Goal: Task Accomplishment & Management: Complete application form

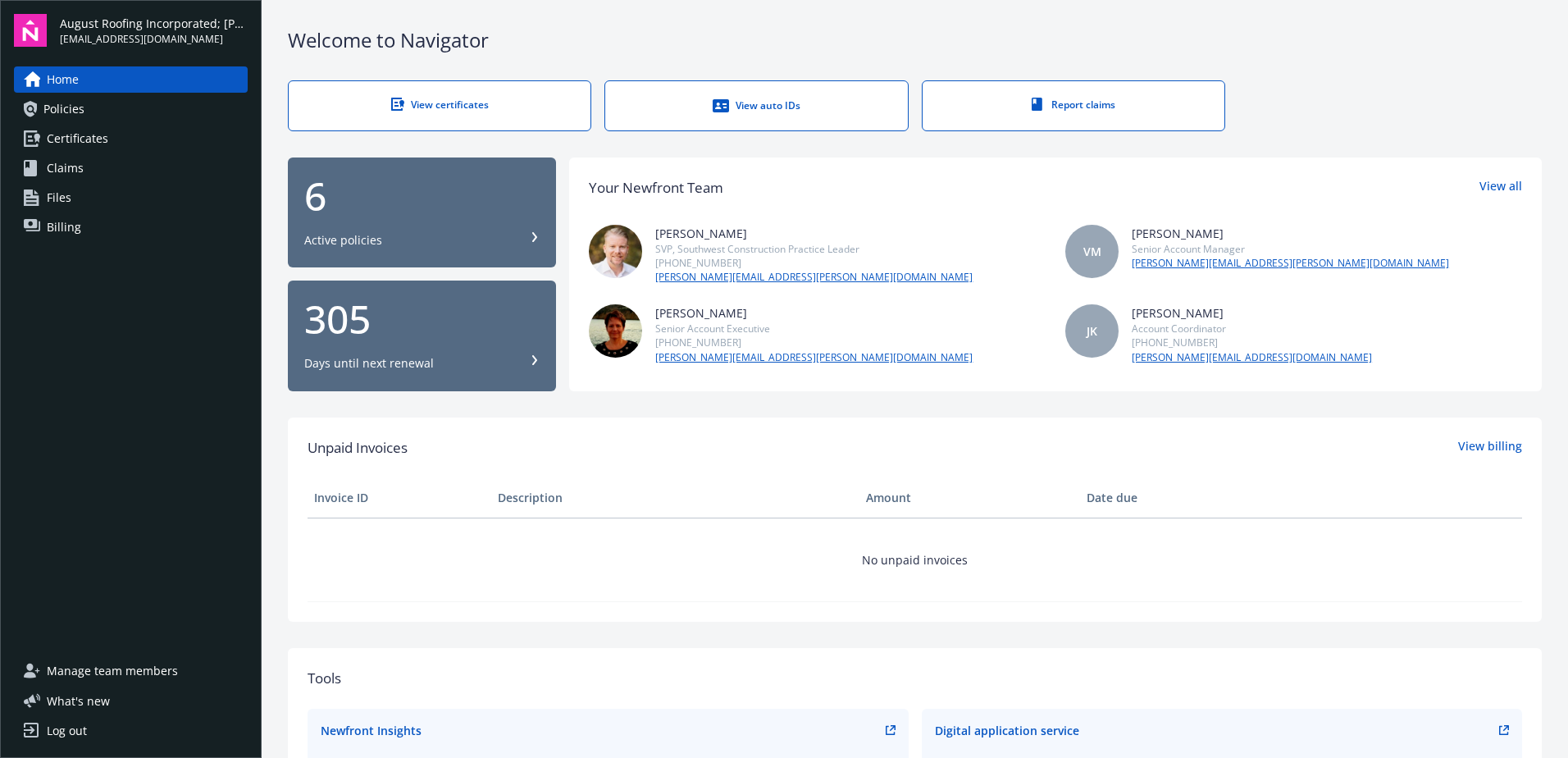
click at [99, 137] on span "Certificates" at bounding box center [77, 139] width 61 height 26
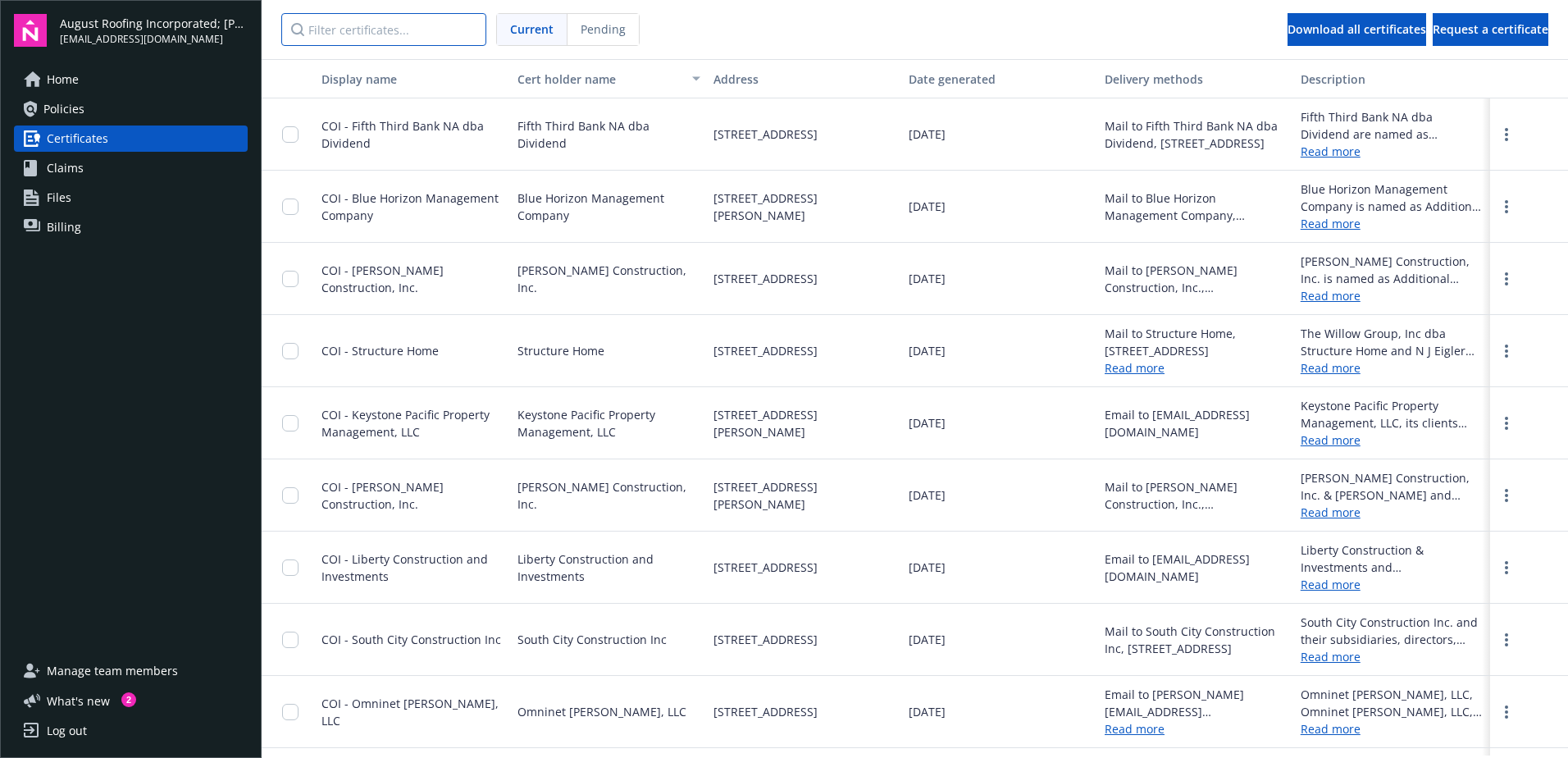
click at [393, 32] on input "Filter certificates..." at bounding box center [383, 29] width 205 height 33
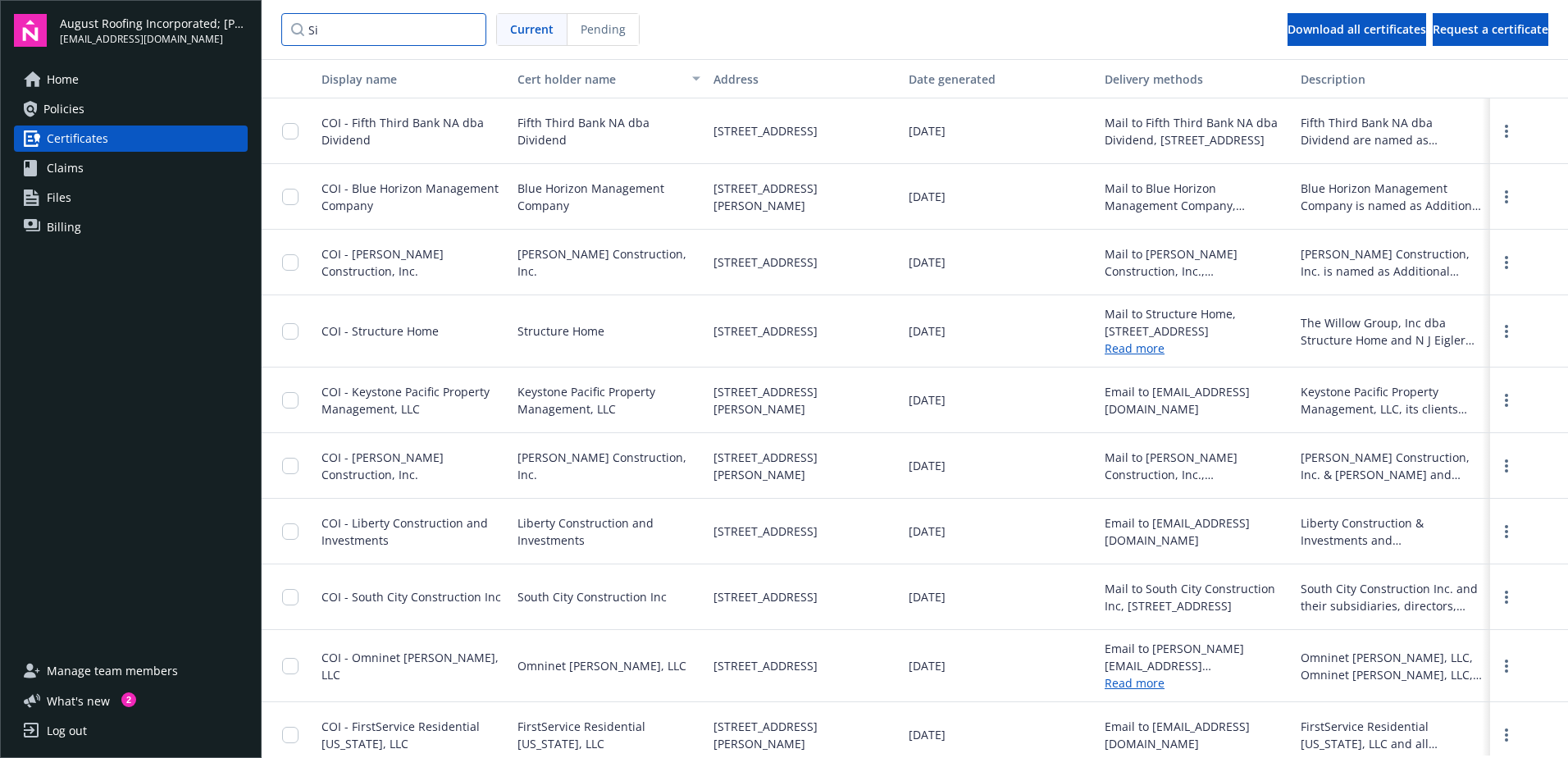
type input "S"
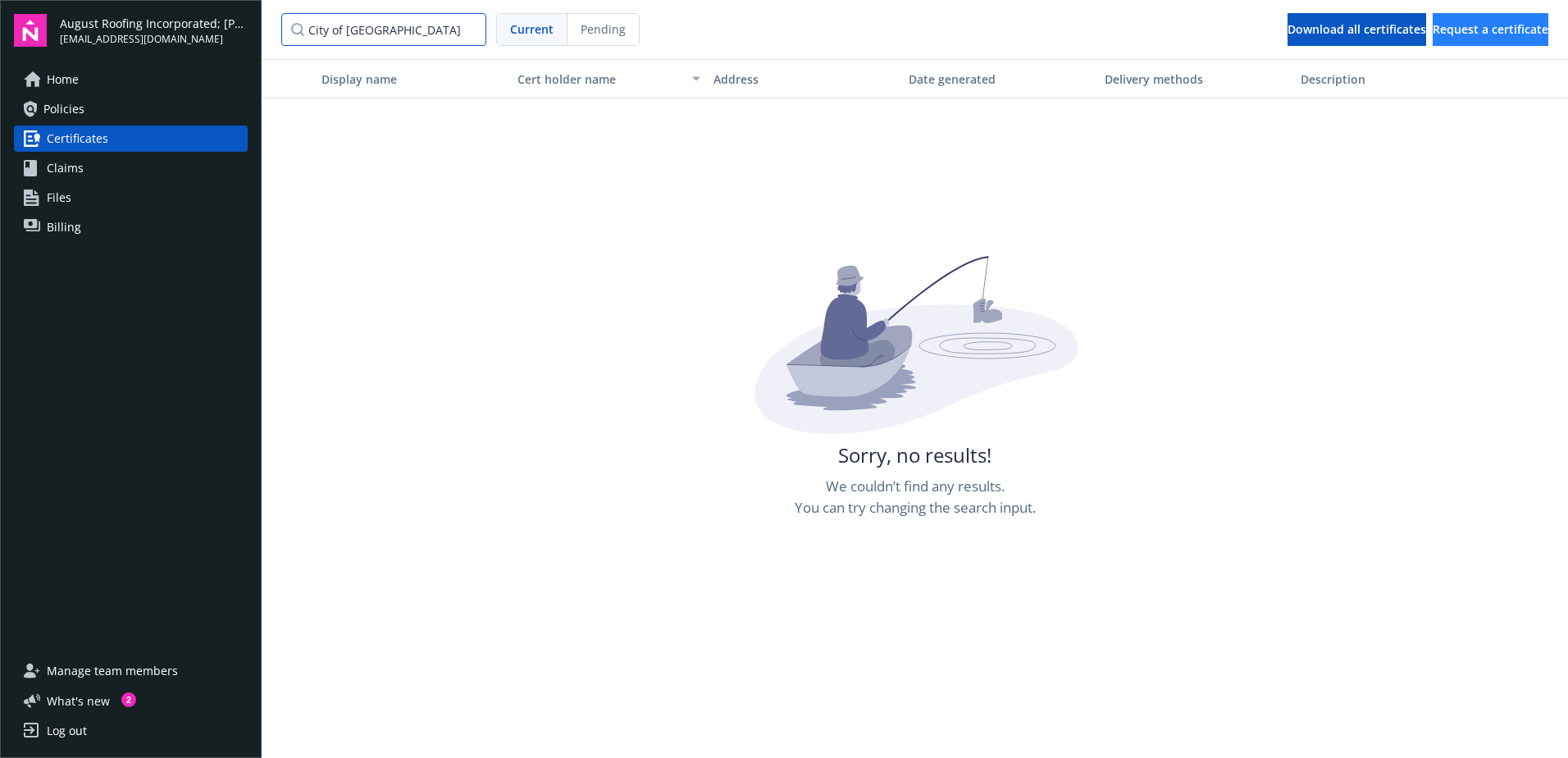
type input "City of [GEOGRAPHIC_DATA]"
click at [1432, 30] on span "Request a certificate" at bounding box center [1490, 29] width 116 height 16
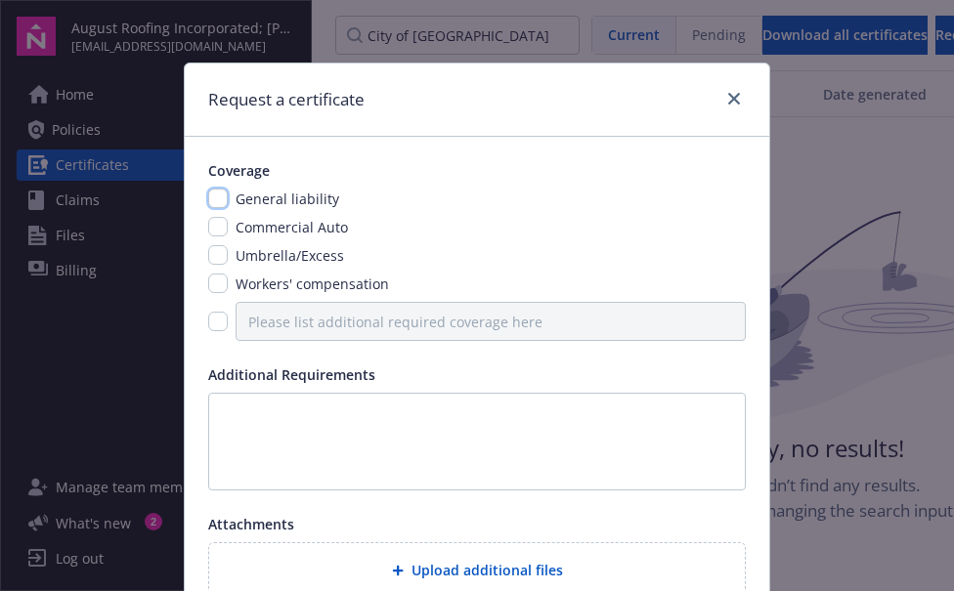
click at [218, 201] on input "checkbox" at bounding box center [218, 199] width 20 height 20
checkbox input "true"
click at [209, 254] on input "checkbox" at bounding box center [218, 255] width 20 height 20
checkbox input "true"
click at [215, 322] on input "checkbox" at bounding box center [218, 322] width 20 height 20
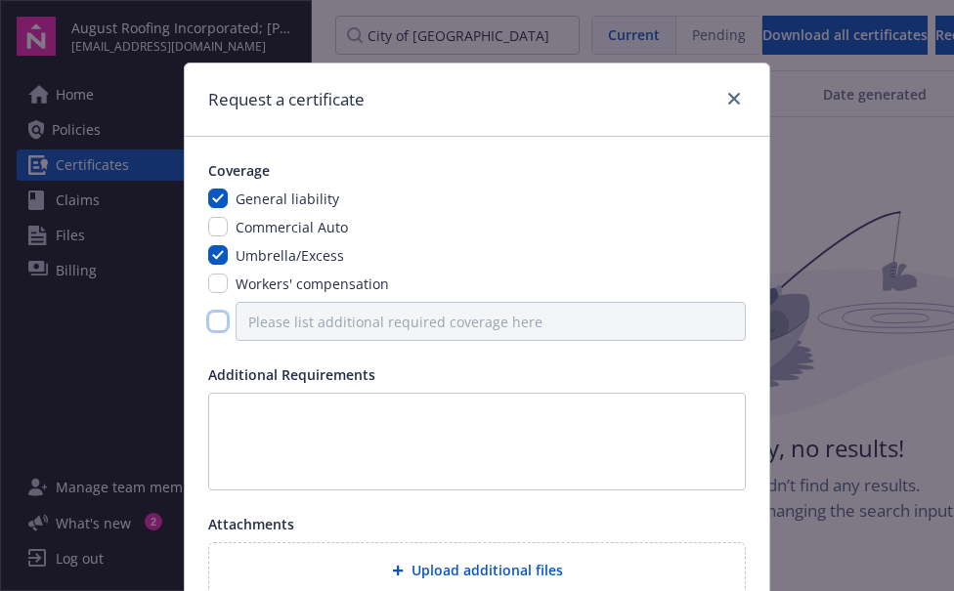
checkbox input "true"
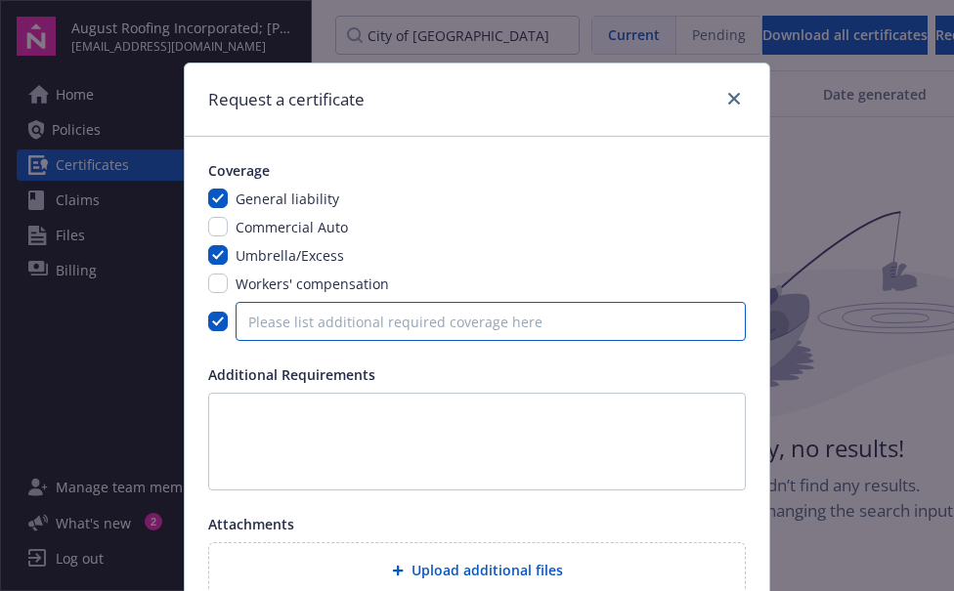
click at [286, 323] on input "Please list additional required coverage here" at bounding box center [491, 321] width 510 height 39
type input "S"
type input "City of [GEOGRAPHIC_DATA]"
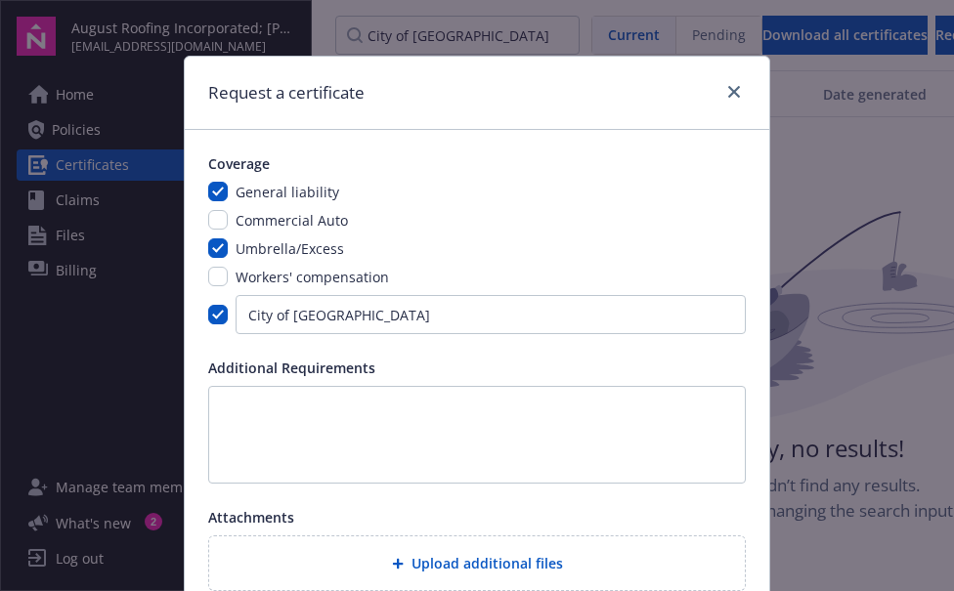
scroll to position [374, 0]
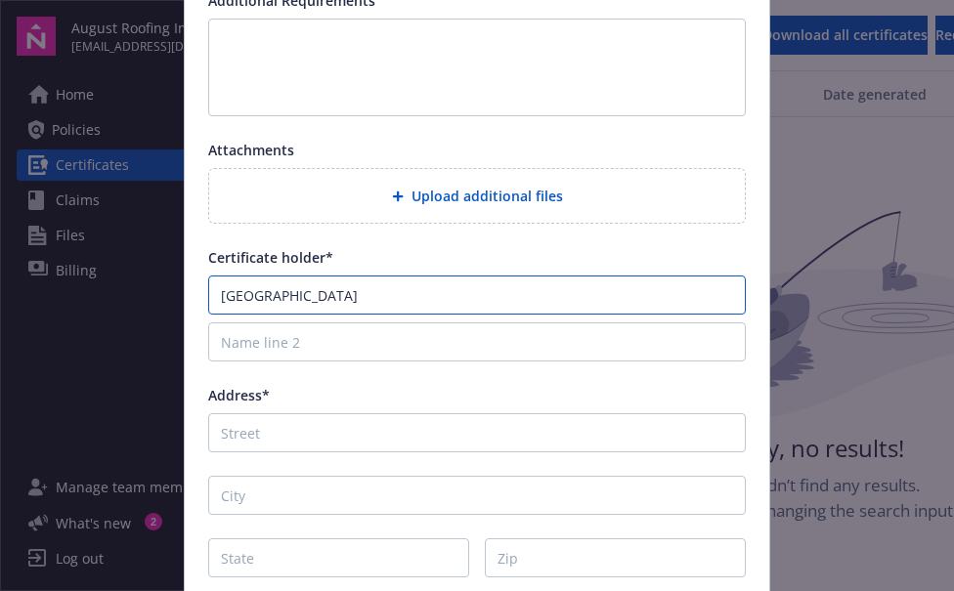
type input "[GEOGRAPHIC_DATA]"
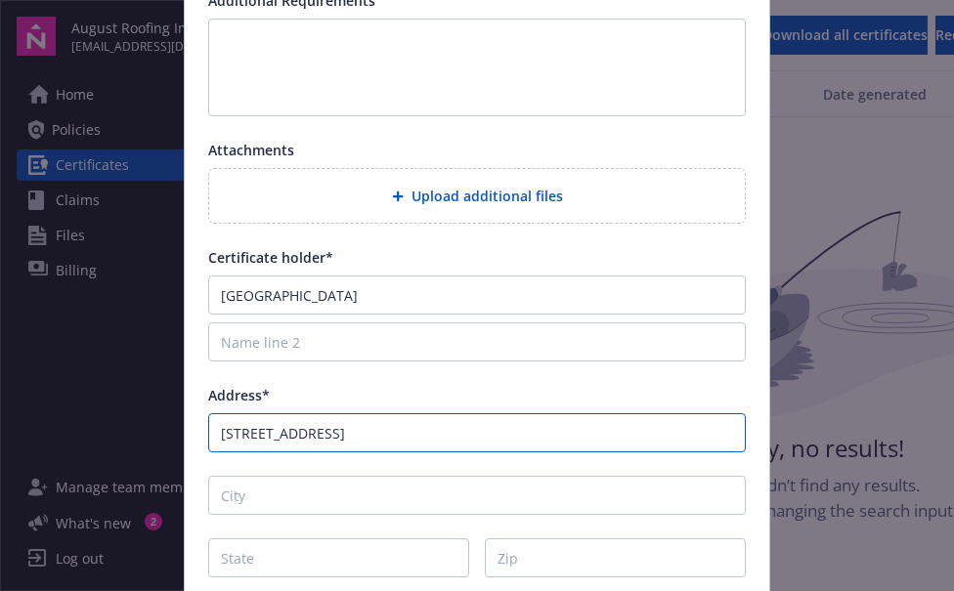
type input "[STREET_ADDRESS]"
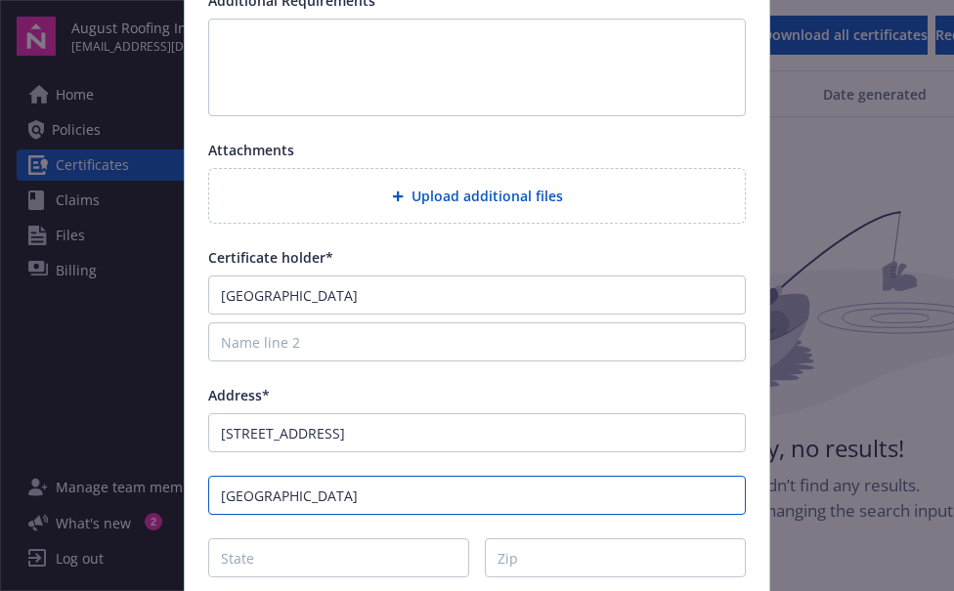
type input "[GEOGRAPHIC_DATA]"
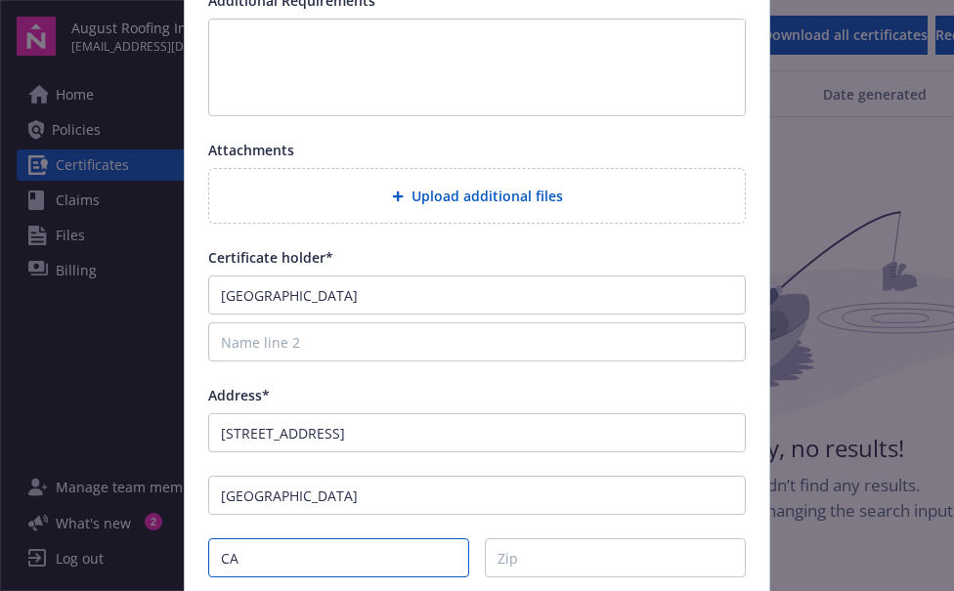
type input "CA"
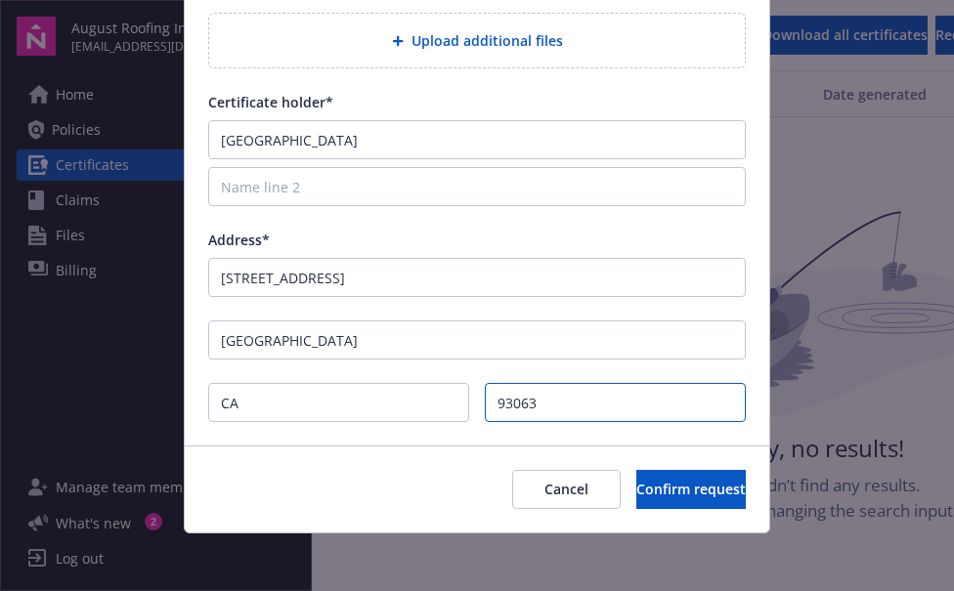
scroll to position [535, 0]
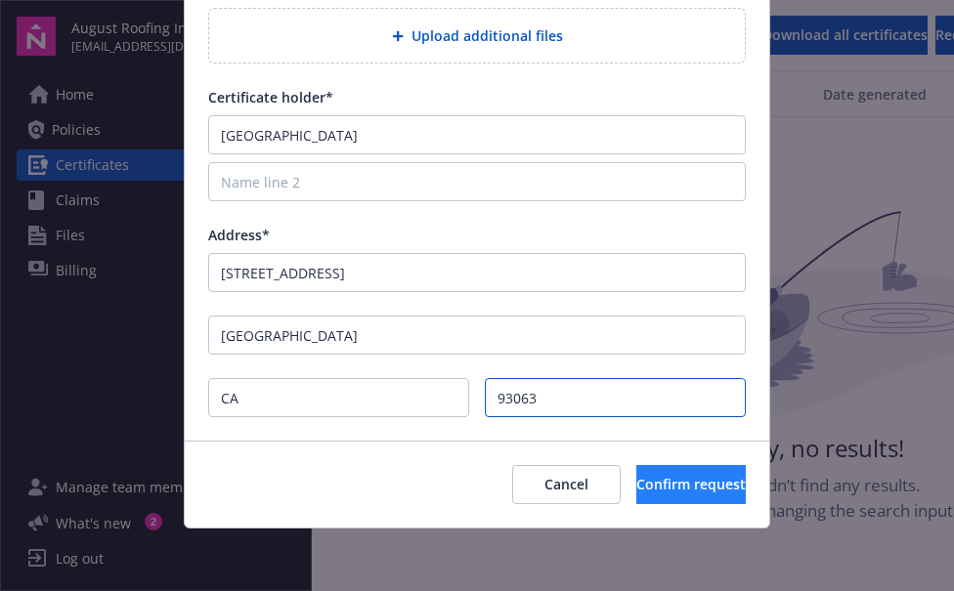
type input "93063"
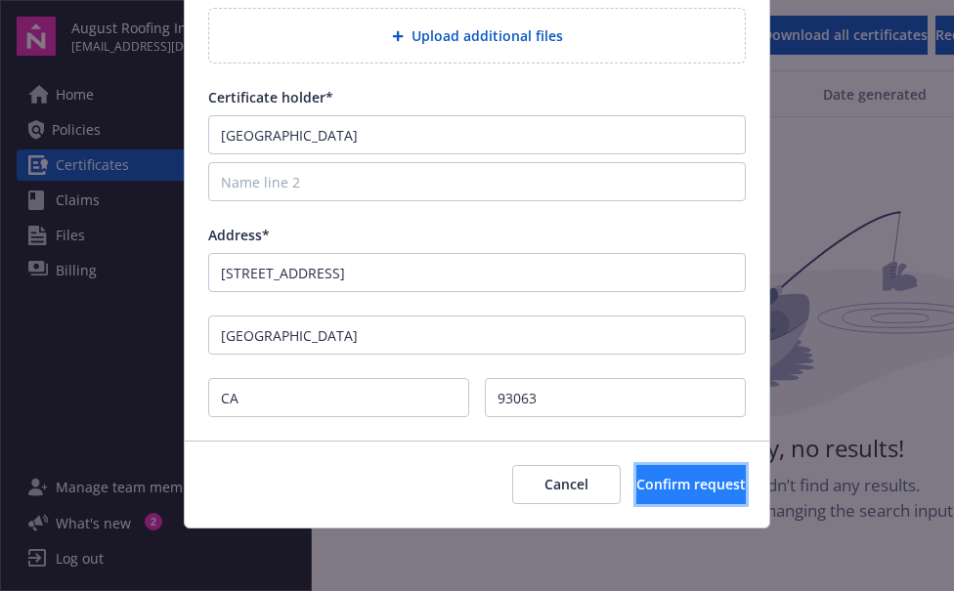
click at [654, 477] on span "Confirm request" at bounding box center [690, 484] width 109 height 19
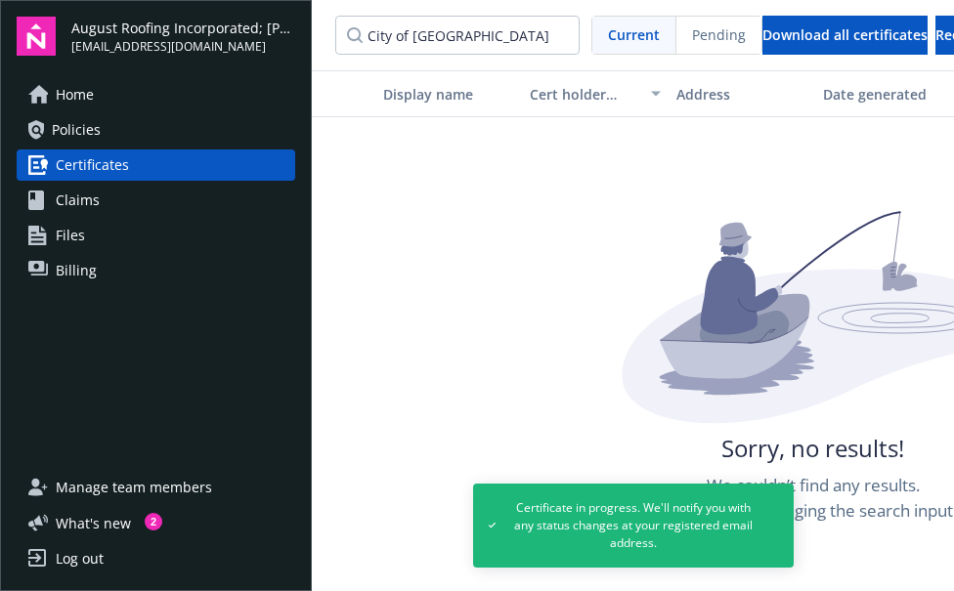
click at [73, 557] on div "Log out" at bounding box center [80, 558] width 48 height 31
